Goal: Task Accomplishment & Management: Manage account settings

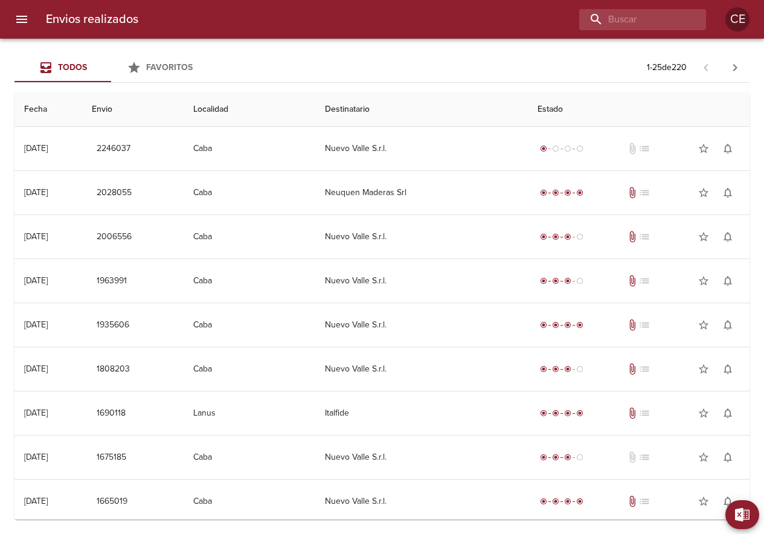
click at [23, 18] on icon "menu" at bounding box center [21, 19] width 14 height 14
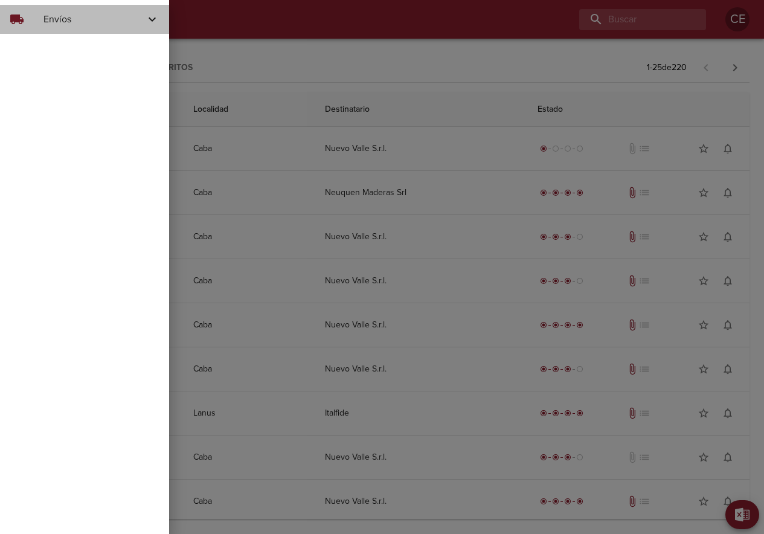
click at [62, 20] on span "Envíos" at bounding box center [93, 19] width 101 height 14
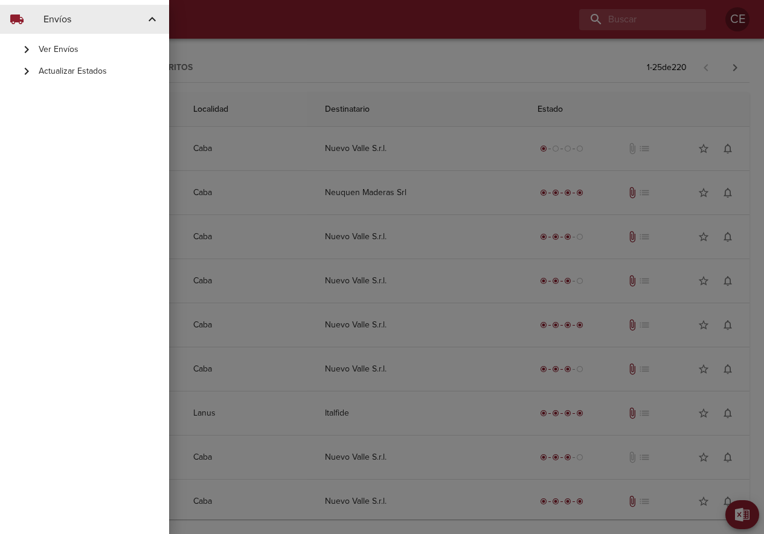
click at [66, 68] on span "Actualizar Estados" at bounding box center [99, 71] width 121 height 12
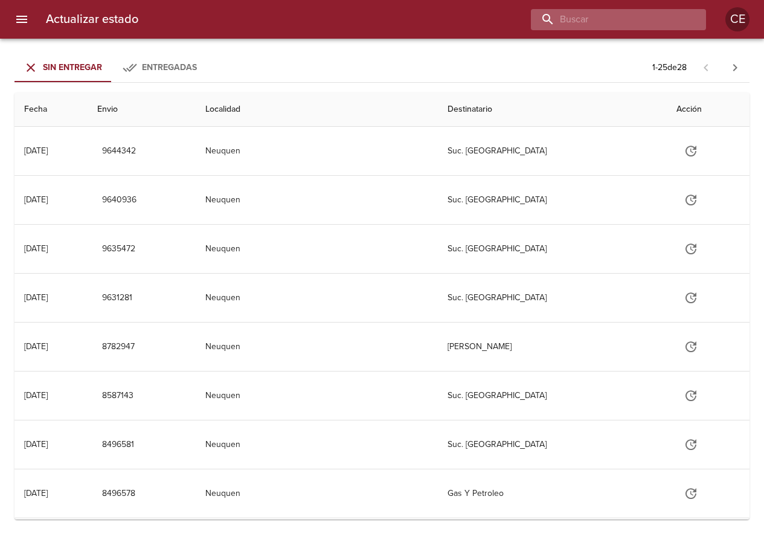
click at [639, 24] on input "buscar" at bounding box center [608, 19] width 155 height 21
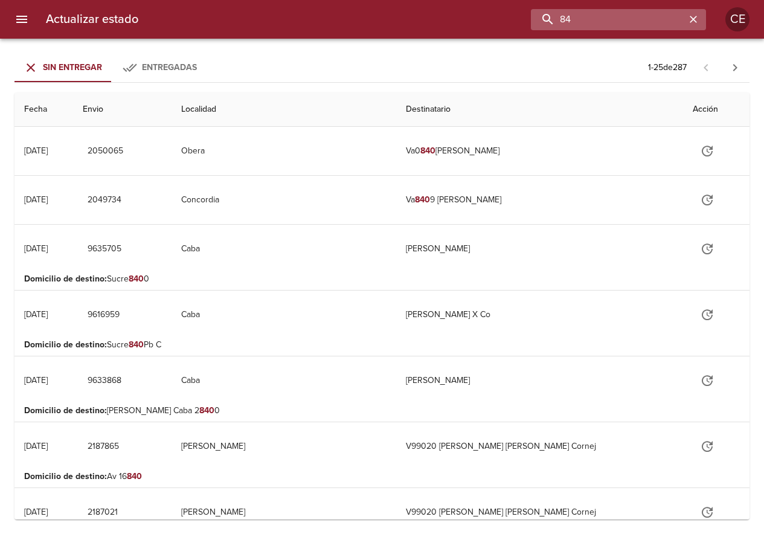
type input "8"
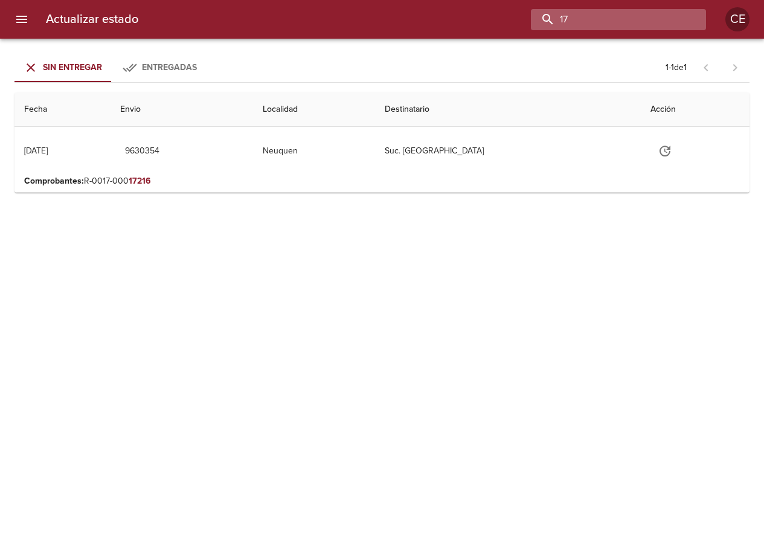
type input "1"
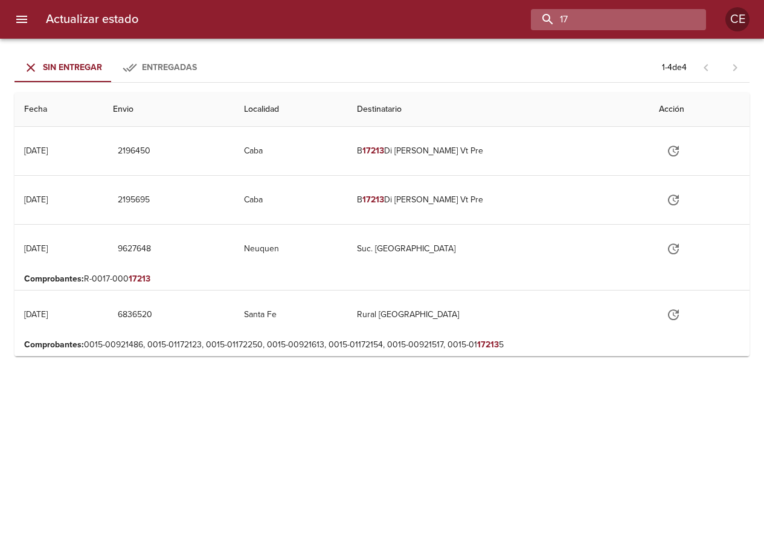
type input "1"
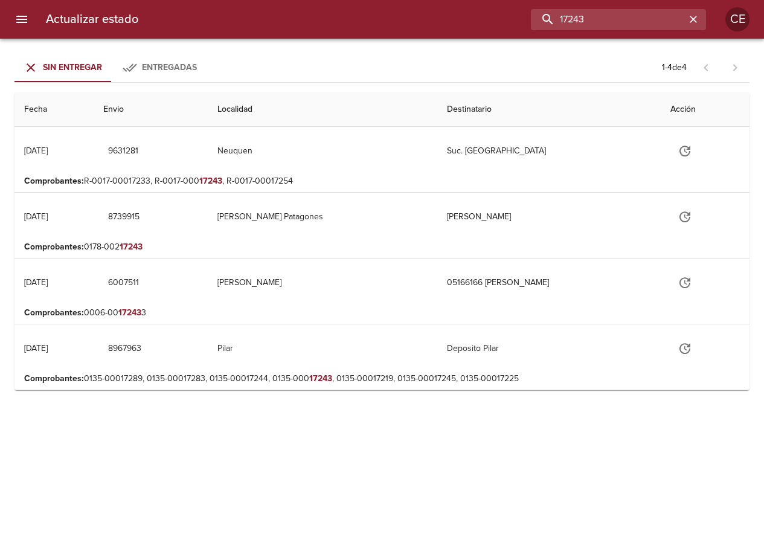
drag, startPoint x: 649, startPoint y: 18, endPoint x: 450, endPoint y: -16, distance: 201.3
click at [450, 0] on html "Actualizar estado 17243 CE Sin Entregar Entregadas 1 - 4 de 4 Fecha Envio Local…" at bounding box center [382, 0] width 764 height 0
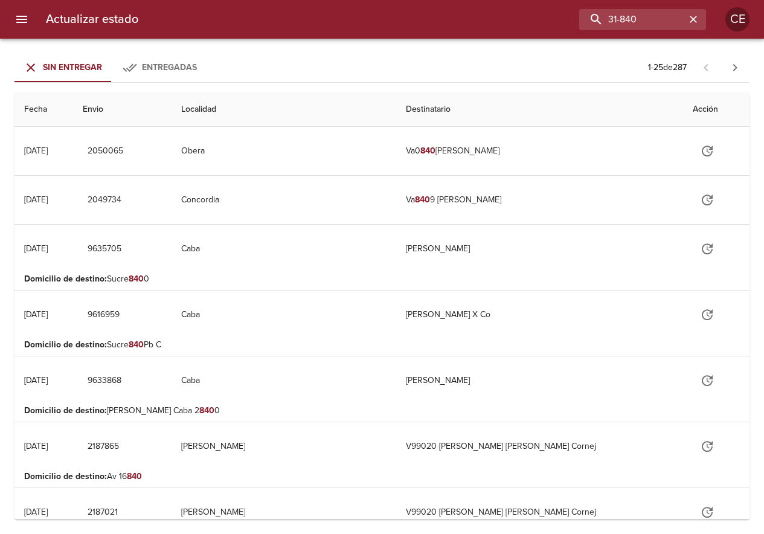
click at [152, 69] on span "Entregadas" at bounding box center [169, 67] width 55 height 10
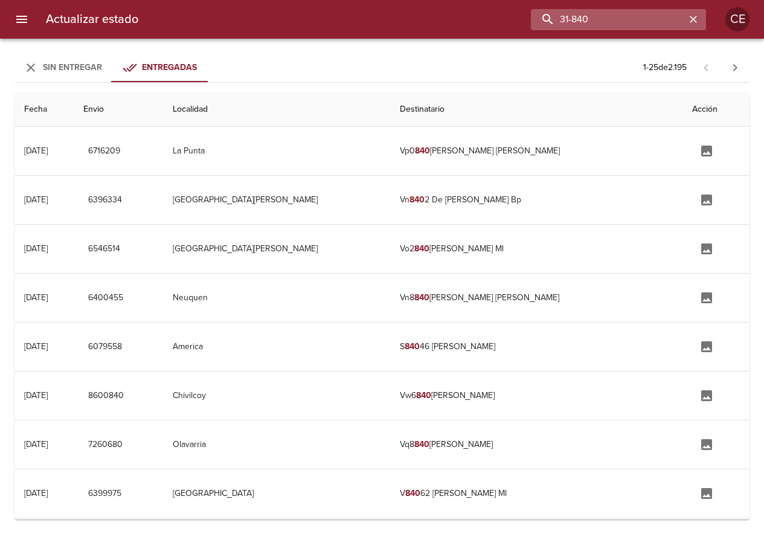
click at [621, 22] on input "31-840" at bounding box center [608, 19] width 155 height 21
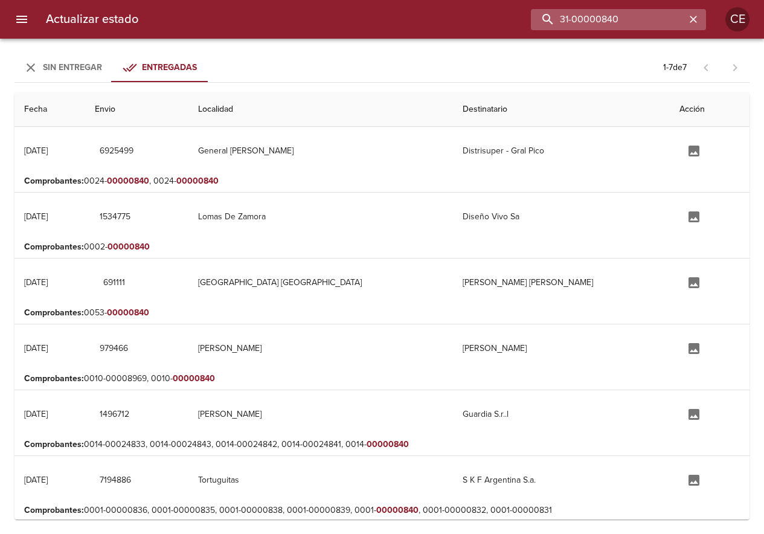
click at [574, 18] on input "31-00000840" at bounding box center [608, 19] width 155 height 21
type input "00000840"
click at [66, 65] on span "Sin Entregar" at bounding box center [72, 67] width 59 height 10
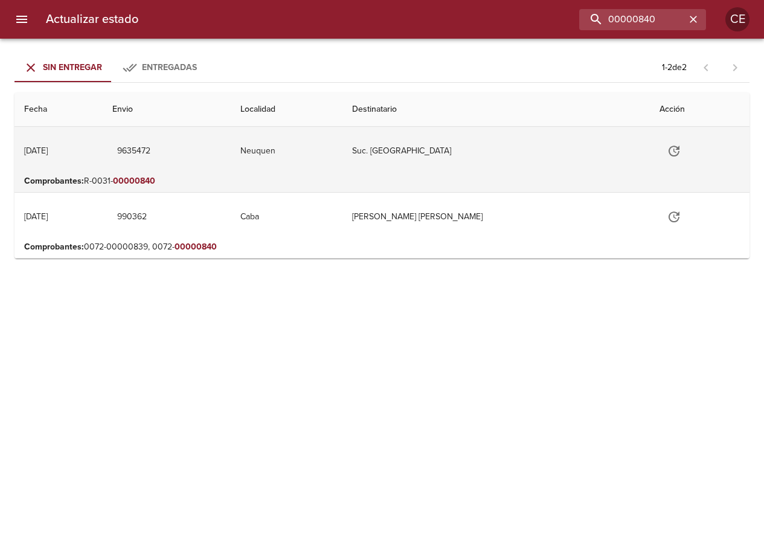
click at [417, 157] on td "Suc. [GEOGRAPHIC_DATA]" at bounding box center [495, 151] width 307 height 48
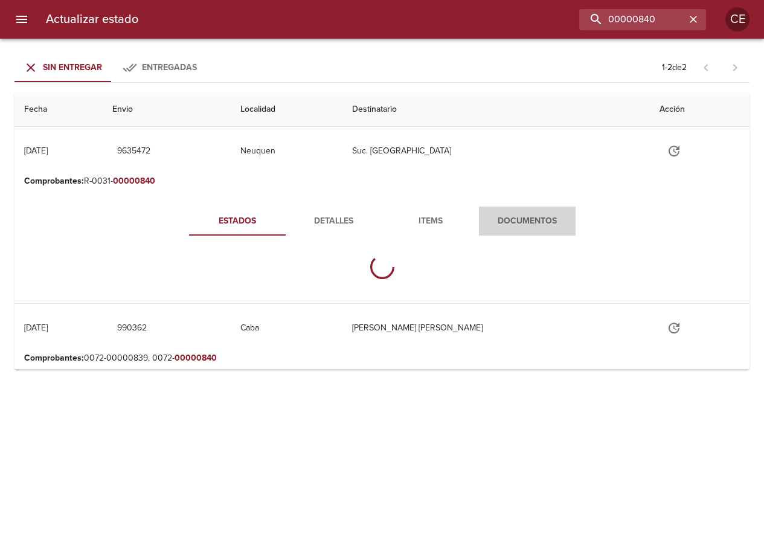
click at [537, 226] on span "Documentos" at bounding box center [527, 221] width 82 height 15
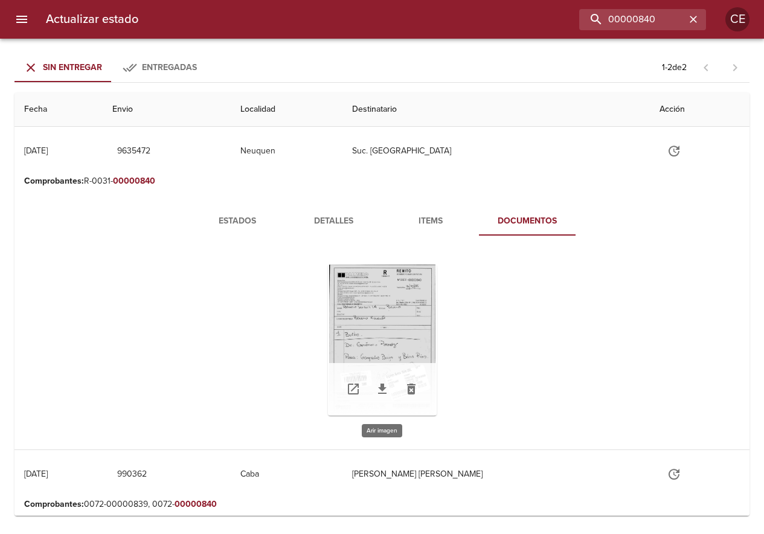
click at [376, 321] on div "Tabla de envíos del cliente" at bounding box center [382, 339] width 109 height 151
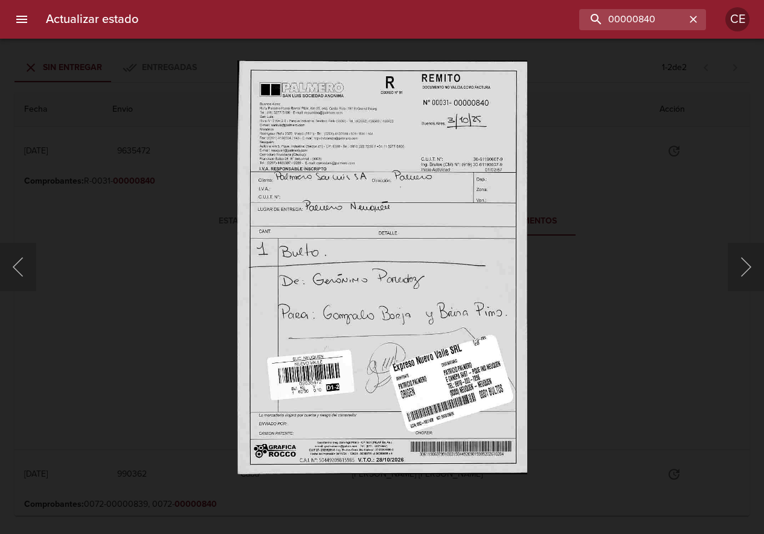
click at [37, 351] on div "Lightbox" at bounding box center [382, 267] width 764 height 534
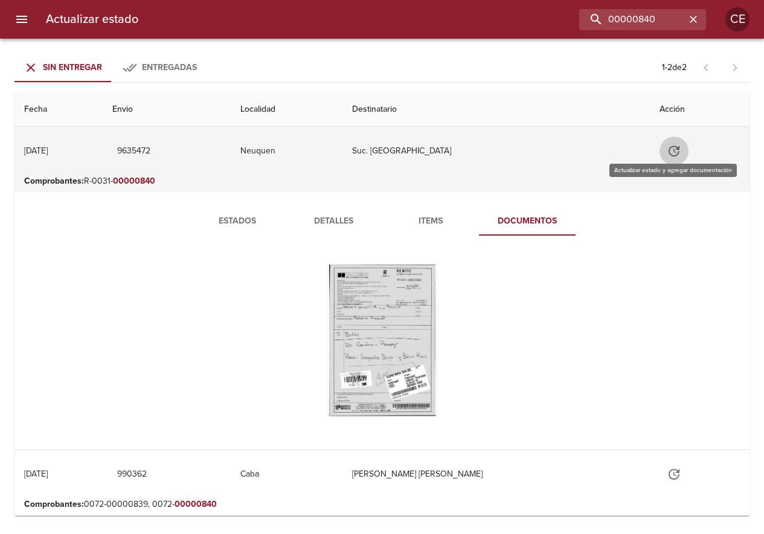
click at [675, 153] on icon "Tabla de envíos del cliente" at bounding box center [673, 151] width 14 height 14
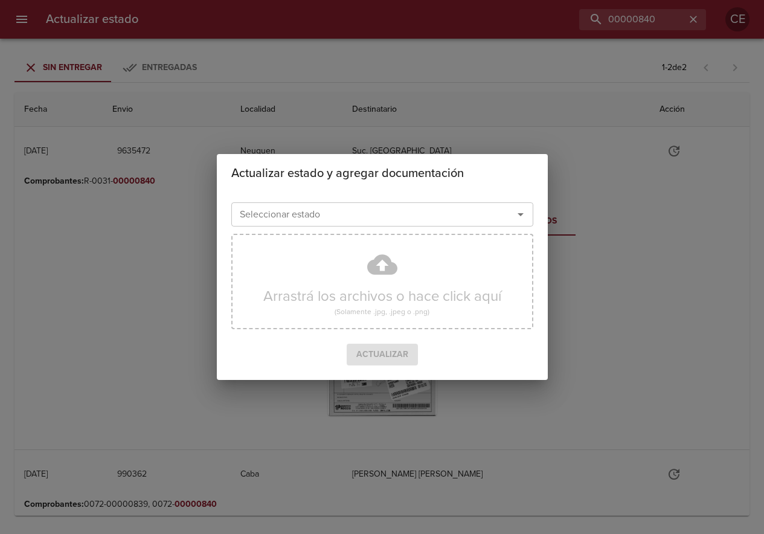
click at [438, 212] on input "Seleccionar estado" at bounding box center [364, 214] width 259 height 17
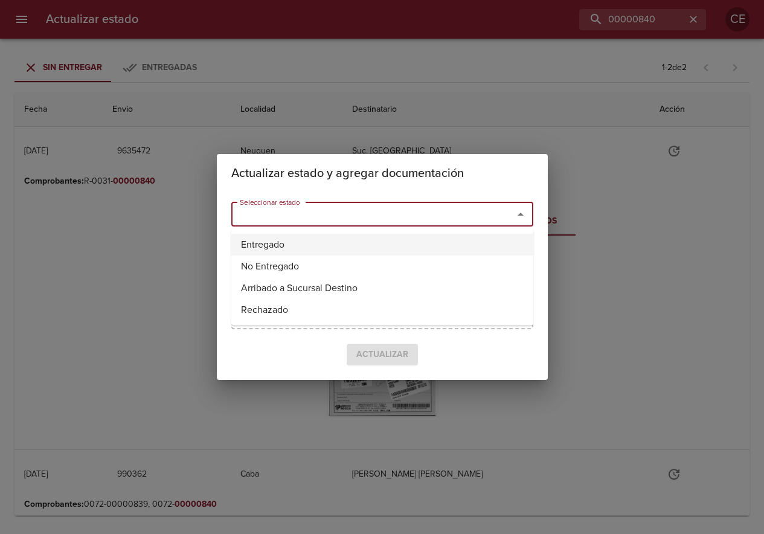
click at [344, 243] on li "Entregado" at bounding box center [382, 245] width 302 height 22
type input "Entregado"
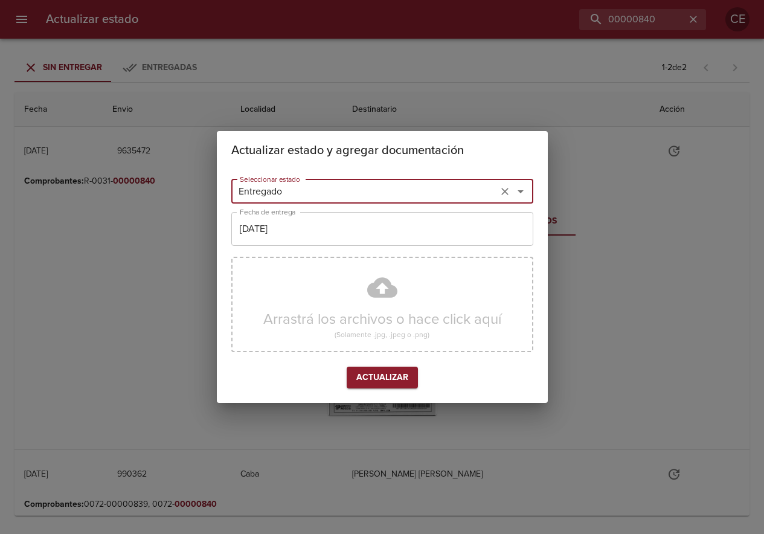
click at [310, 227] on input "09/10/2025" at bounding box center [382, 229] width 302 height 34
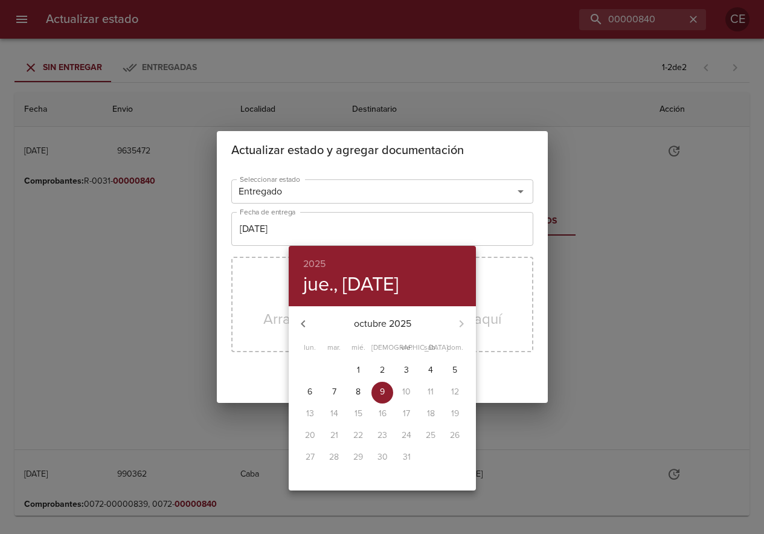
click at [353, 391] on span "8" at bounding box center [358, 392] width 22 height 12
type input "08/10/2025"
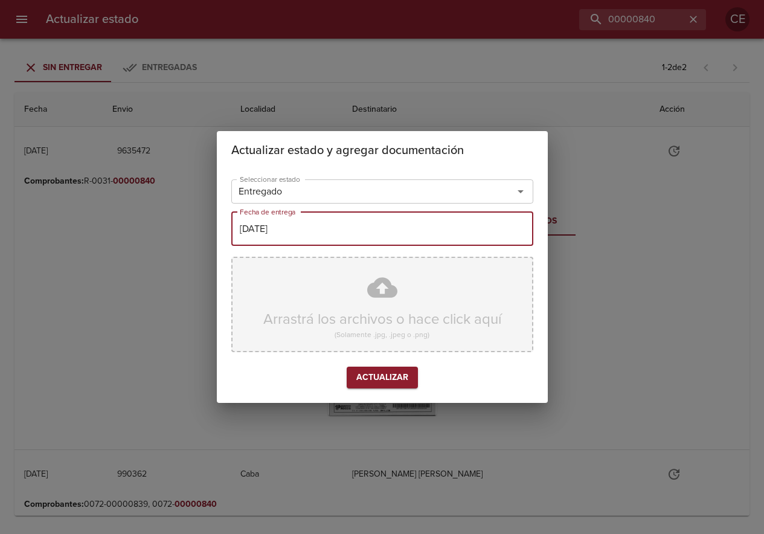
click at [394, 312] on div "Arrastrá los archivos o hace click aquí (Solamente .jpg, .jpeg o .png)" at bounding box center [382, 304] width 302 height 95
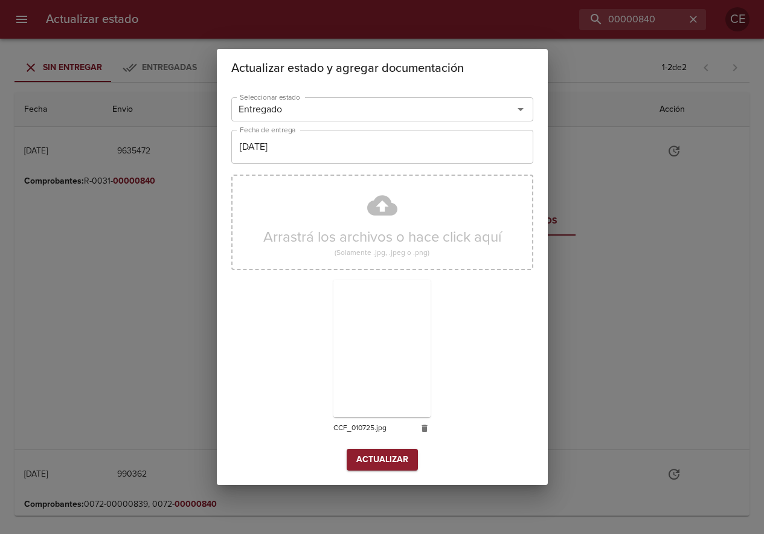
click at [377, 453] on span "Actualizar" at bounding box center [382, 459] width 52 height 15
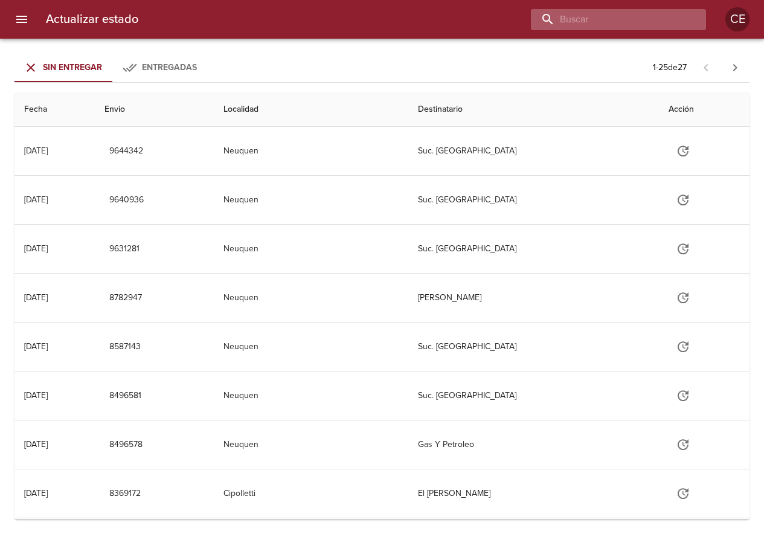
click at [658, 25] on input "buscar" at bounding box center [608, 19] width 155 height 21
type input "17216"
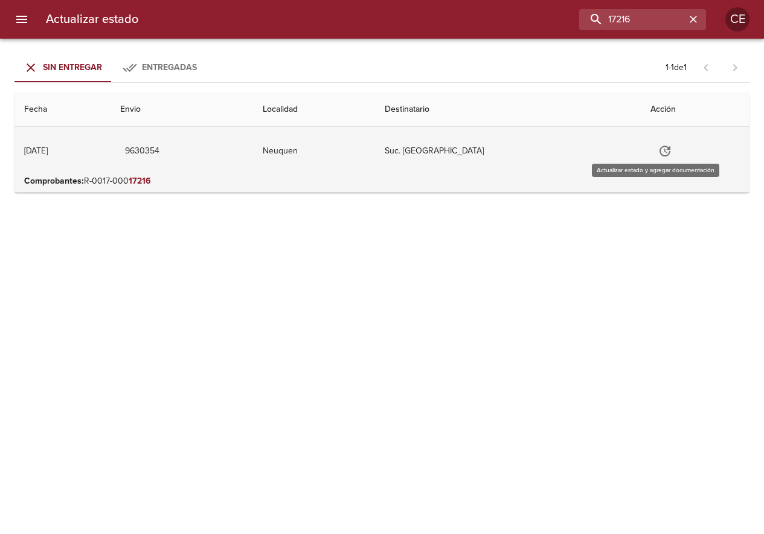
click at [657, 152] on icon "Tabla de envíos del cliente" at bounding box center [664, 151] width 14 height 14
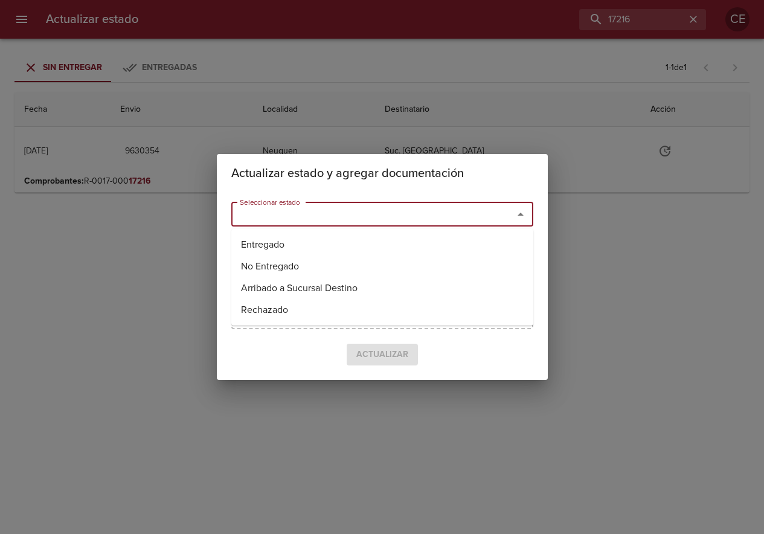
click at [302, 212] on input "Seleccionar estado" at bounding box center [364, 214] width 259 height 17
click at [294, 235] on li "Entregado" at bounding box center [382, 245] width 302 height 22
type input "Entregado"
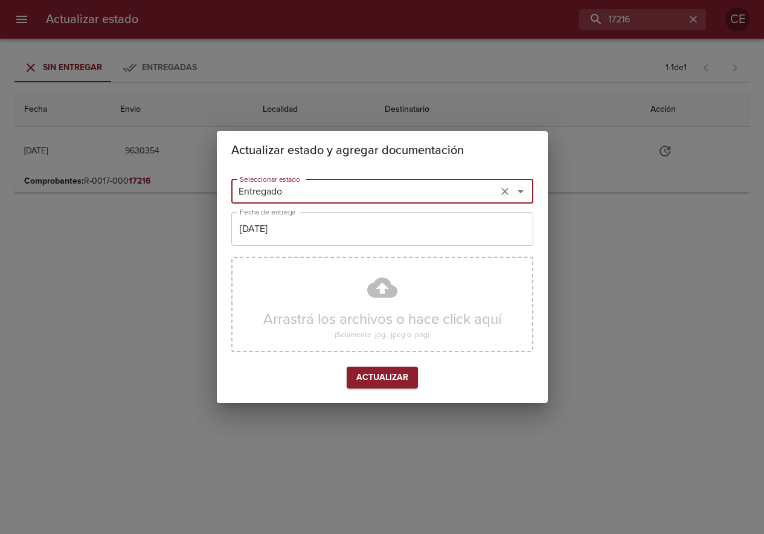
click at [305, 226] on input "[DATE]" at bounding box center [382, 229] width 302 height 34
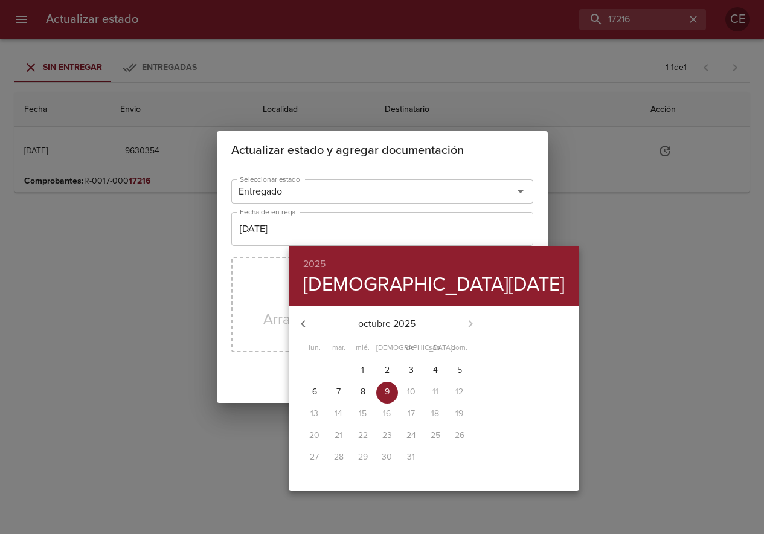
click at [336, 391] on p "7" at bounding box center [338, 392] width 4 height 12
type input "[DATE]"
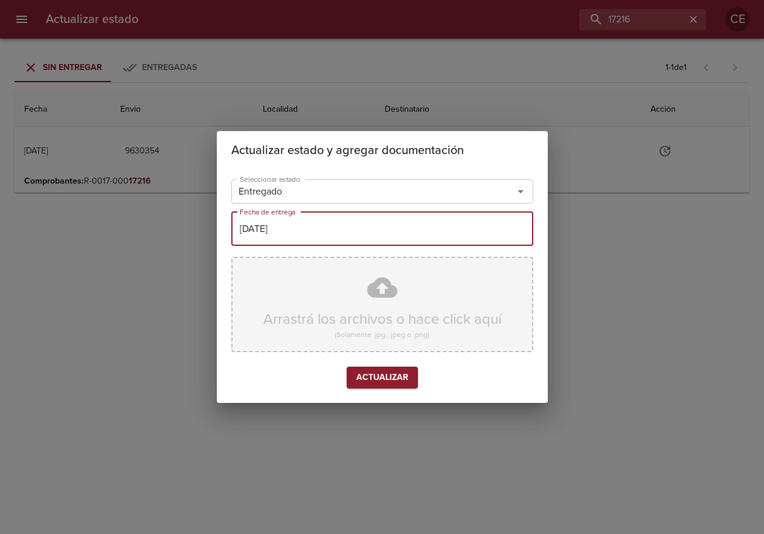
click at [354, 314] on div "Arrastrá los archivos o hace click aquí (Solamente .jpg, .jpeg o .png)" at bounding box center [382, 304] width 302 height 95
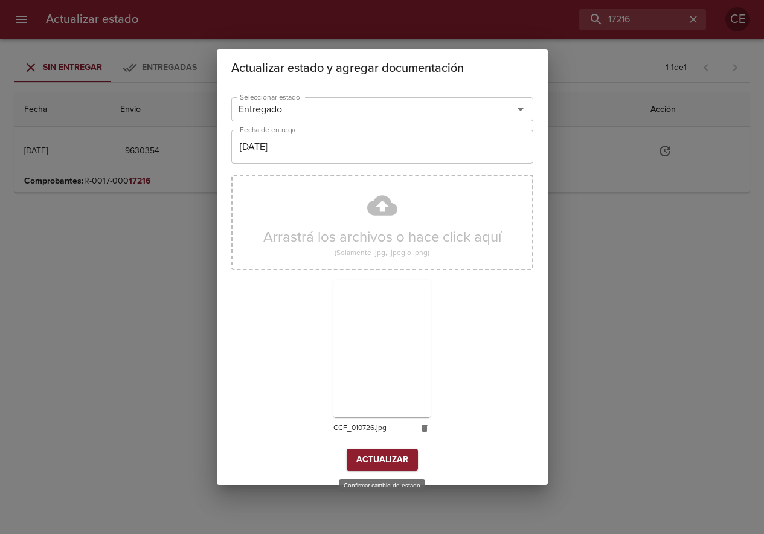
click at [390, 458] on span "Actualizar" at bounding box center [382, 459] width 52 height 15
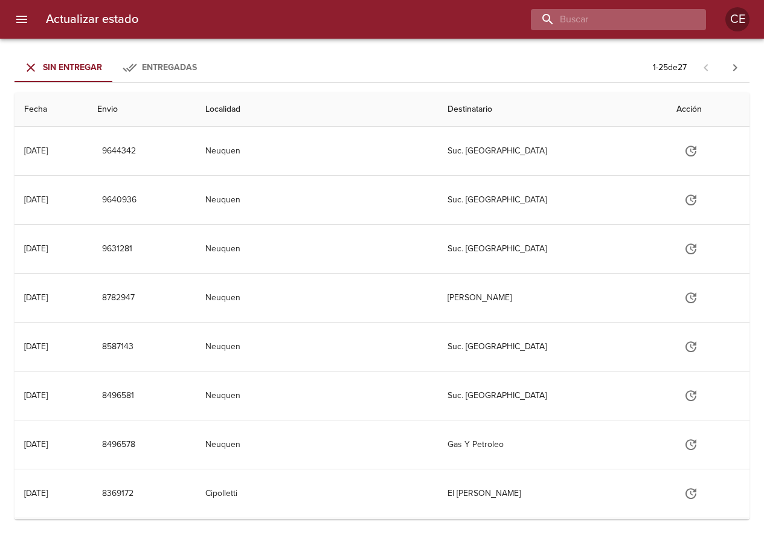
click at [645, 25] on input "buscar" at bounding box center [608, 19] width 155 height 21
click at [637, 22] on input "buscar" at bounding box center [608, 19] width 155 height 21
type input "17213"
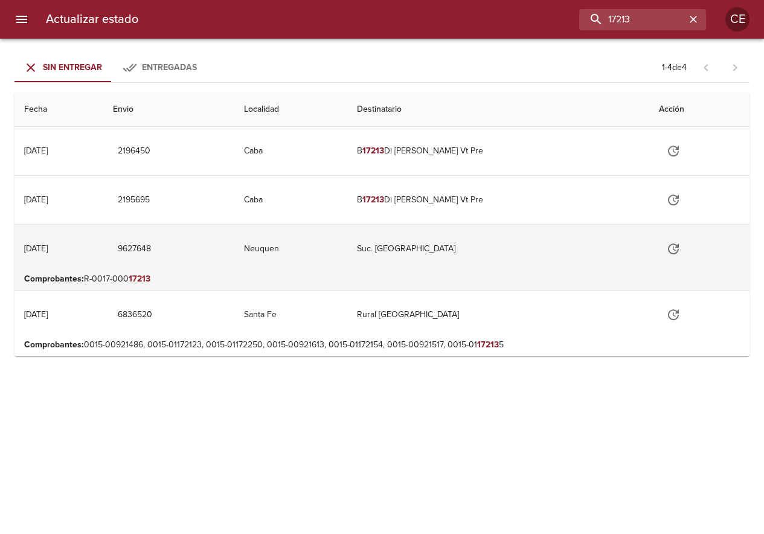
click at [670, 248] on icon "Tabla de envíos del cliente" at bounding box center [673, 248] width 14 height 14
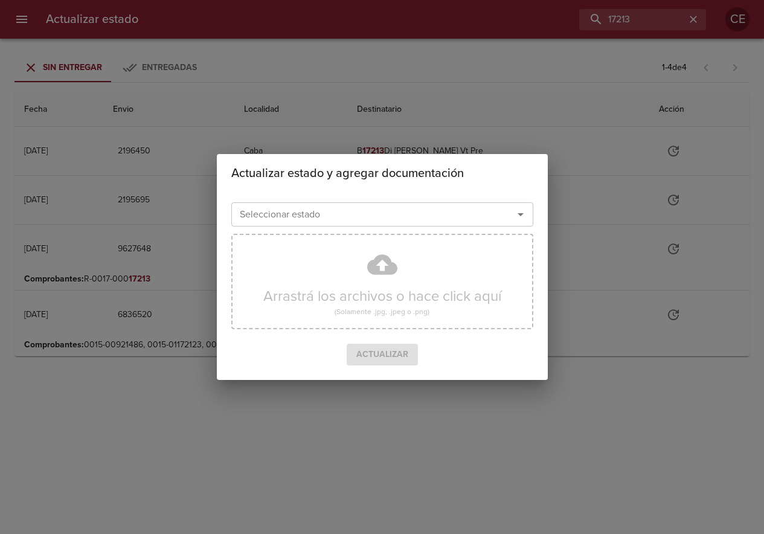
click at [365, 212] on input "Seleccionar estado" at bounding box center [364, 214] width 259 height 17
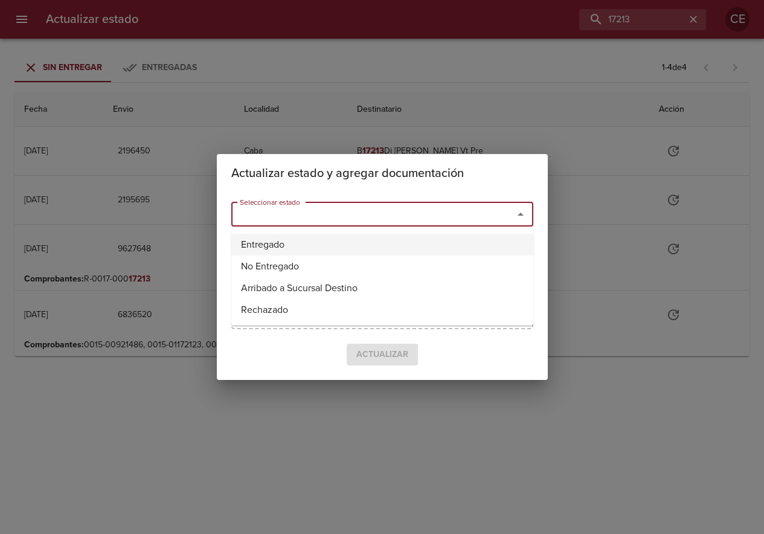
click at [308, 245] on li "Entregado" at bounding box center [382, 245] width 302 height 22
type input "Entregado"
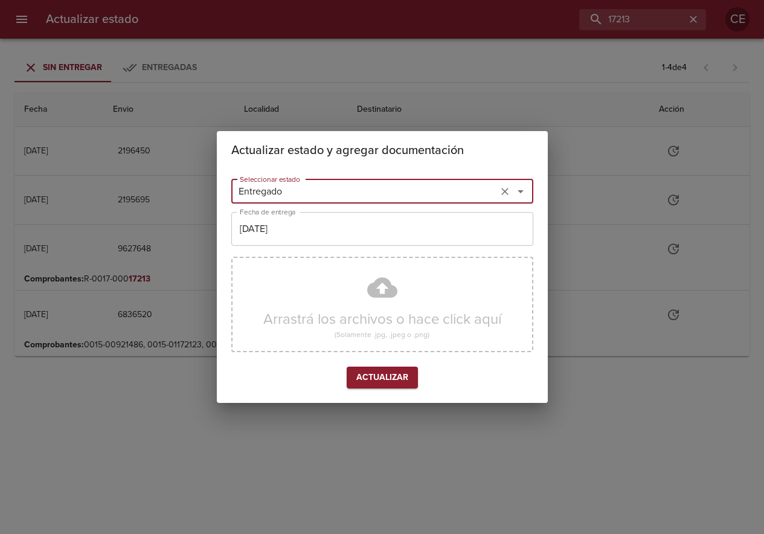
click at [273, 234] on input "[DATE]" at bounding box center [382, 229] width 302 height 34
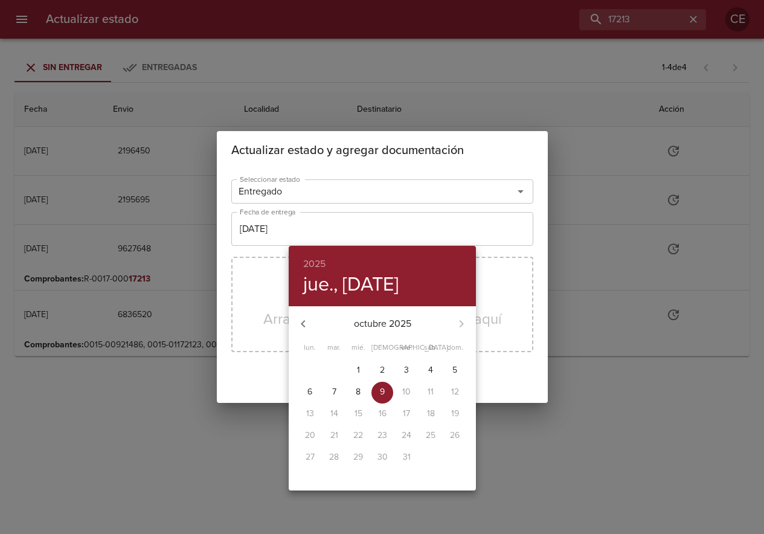
click at [331, 391] on span "7" at bounding box center [334, 392] width 22 height 12
type input "[DATE]"
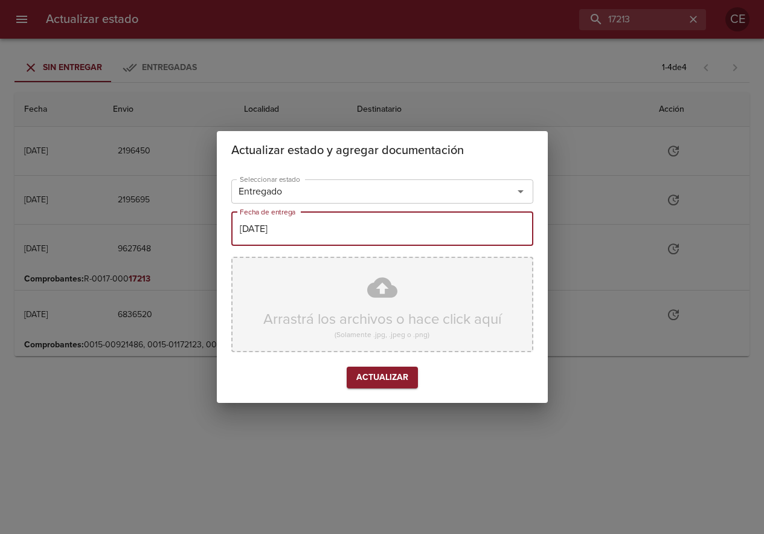
click at [327, 317] on div "Arrastrá los archivos o hace click aquí (Solamente .jpg, .jpeg o .png)" at bounding box center [382, 304] width 302 height 95
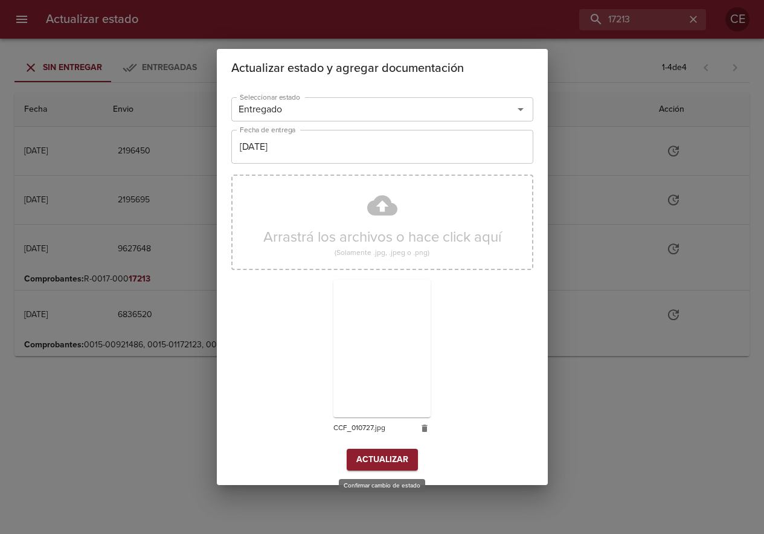
click at [393, 459] on span "Actualizar" at bounding box center [382, 459] width 52 height 15
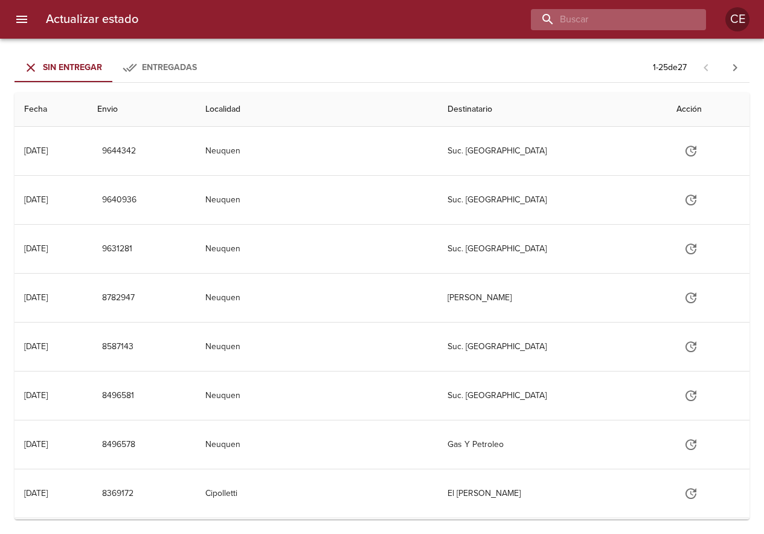
click at [662, 23] on input "buscar" at bounding box center [608, 19] width 155 height 21
type input "17243"
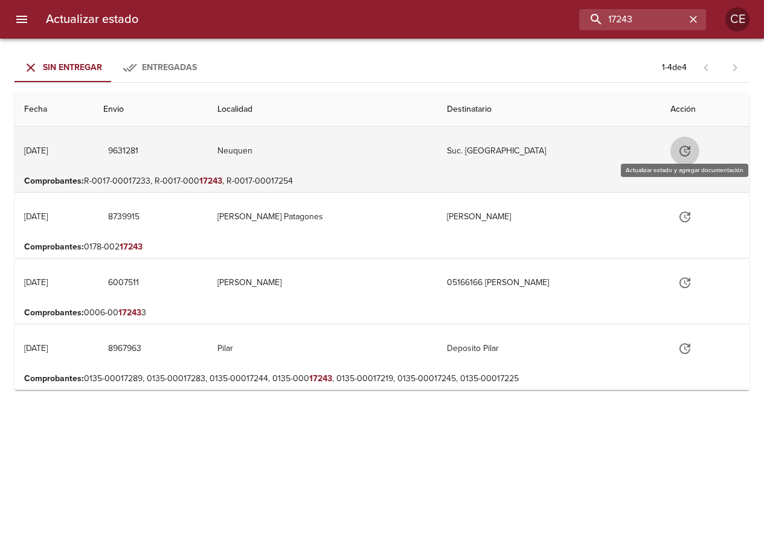
click at [679, 152] on icon "Tabla de envíos del cliente" at bounding box center [684, 150] width 11 height 11
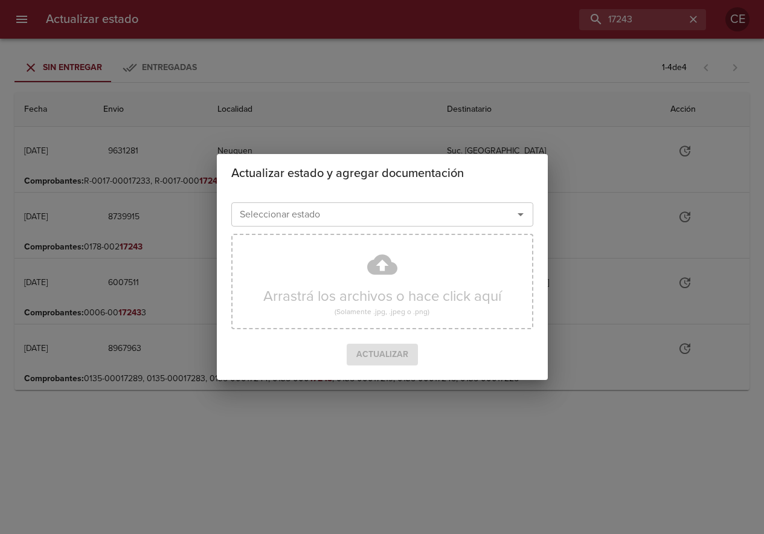
click at [292, 218] on input "Seleccionar estado" at bounding box center [364, 214] width 259 height 17
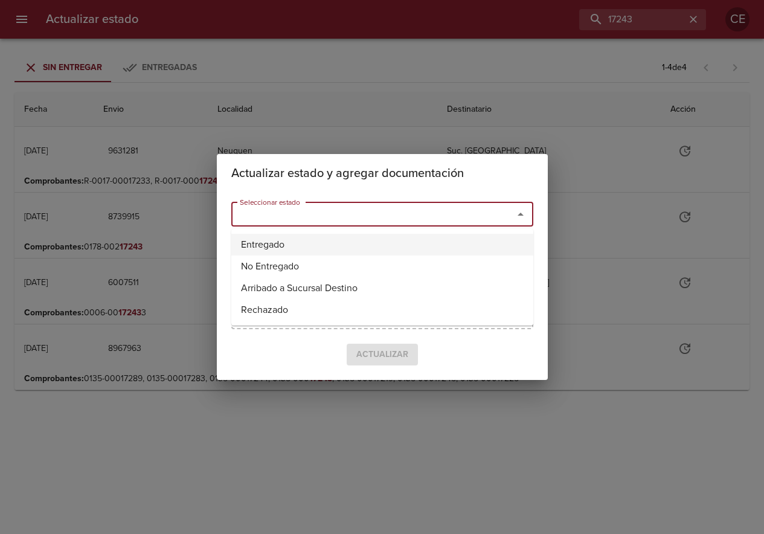
click at [296, 240] on li "Entregado" at bounding box center [382, 245] width 302 height 22
type input "Entregado"
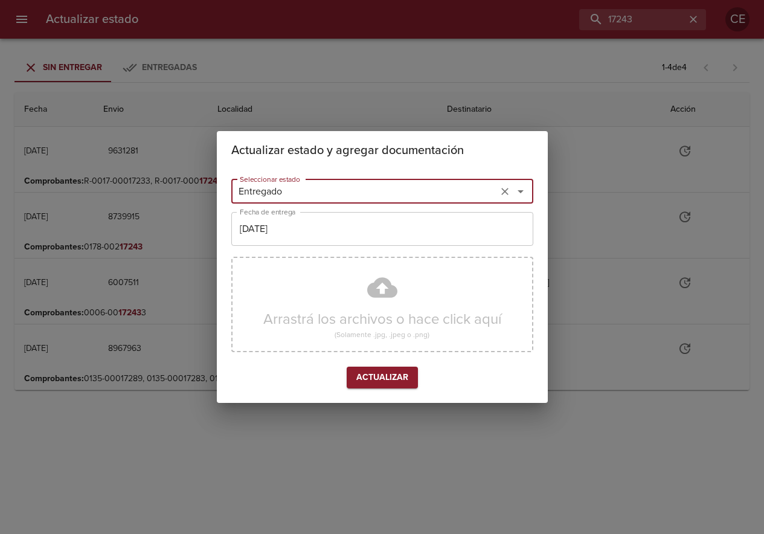
click at [313, 226] on input "[DATE]" at bounding box center [382, 229] width 302 height 34
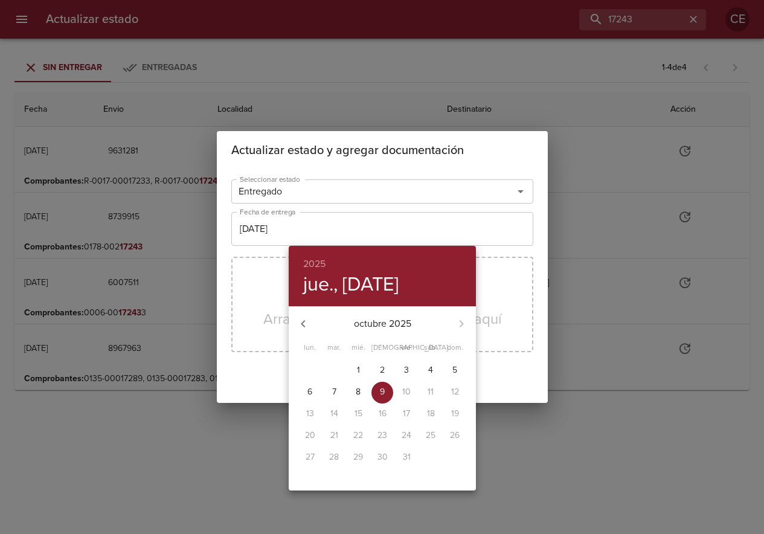
click at [353, 387] on span "8" at bounding box center [358, 392] width 22 height 12
type input "08/10/2025"
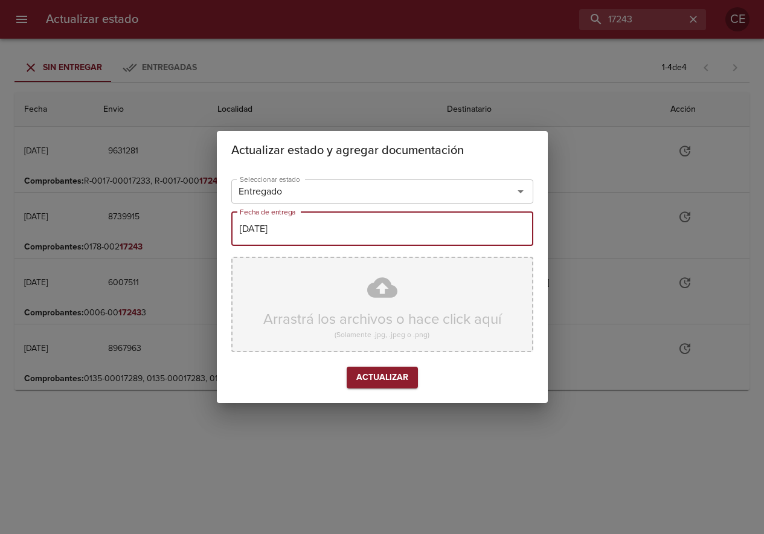
click at [290, 313] on div "Arrastrá los archivos o hace click aquí (Solamente .jpg, .jpeg o .png)" at bounding box center [382, 304] width 302 height 95
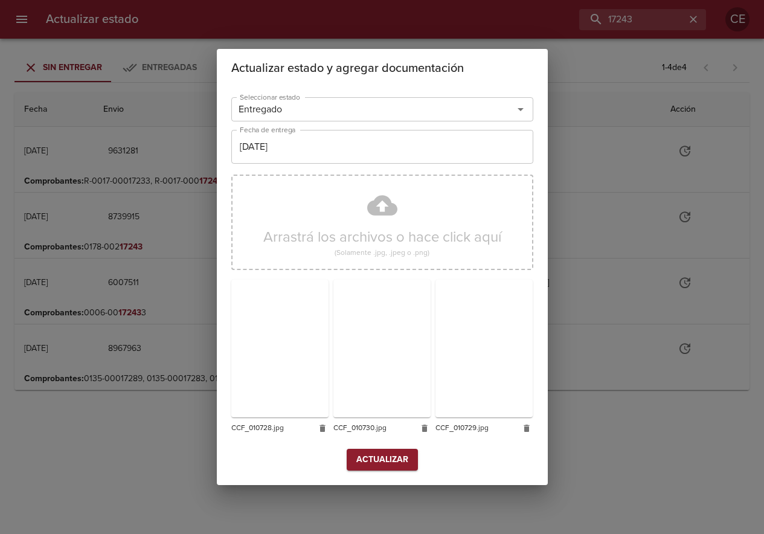
click at [369, 454] on span "Actualizar" at bounding box center [382, 459] width 52 height 15
